Goal: Task Accomplishment & Management: Manage account settings

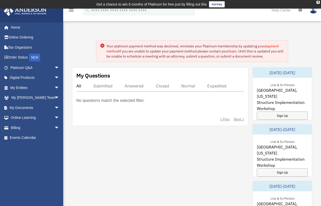
click at [273, 46] on link "payment method" at bounding box center [193, 49] width 173 height 10
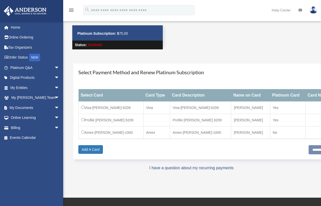
scroll to position [51, 0]
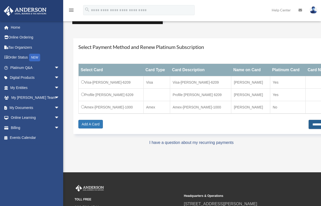
click at [309, 126] on input "**********" at bounding box center [324, 124] width 31 height 9
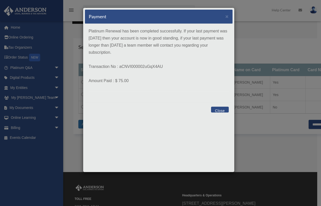
click at [222, 110] on button "Close" at bounding box center [219, 110] width 17 height 6
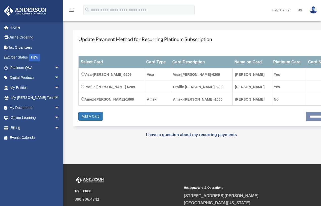
scroll to position [59, 0]
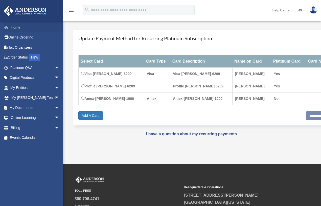
click at [15, 25] on link "Home" at bounding box center [35, 27] width 63 height 10
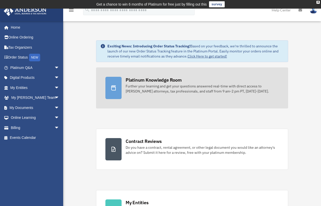
click at [136, 80] on div "Platinum Knowledge Room" at bounding box center [154, 80] width 56 height 6
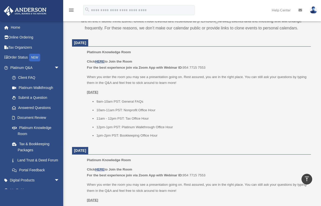
scroll to position [202, 0]
click at [100, 60] on u "HERE" at bounding box center [99, 61] width 9 height 4
